Goal: Navigation & Orientation: Go to known website

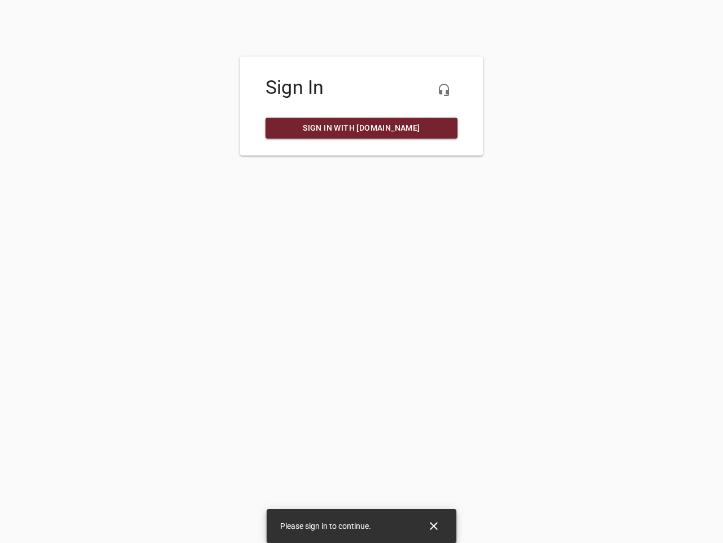
click at [444, 90] on icon "button" at bounding box center [444, 90] width 14 height 14
click at [434, 526] on icon "Close" at bounding box center [434, 526] width 8 height 8
click at [444, 90] on icon "button" at bounding box center [444, 90] width 14 height 14
click at [434, 526] on icon "Close" at bounding box center [434, 526] width 8 height 8
